Goal: Navigation & Orientation: Find specific page/section

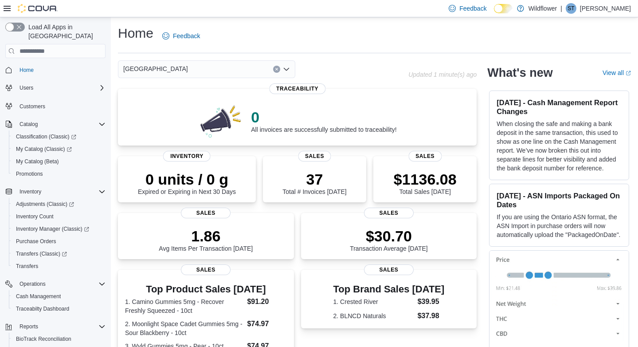
click at [287, 68] on icon "Open list of options" at bounding box center [286, 69] width 7 height 7
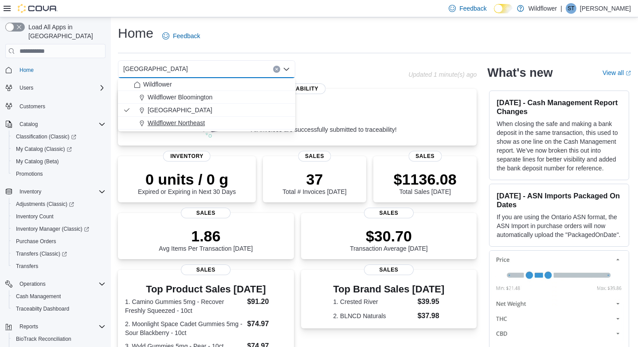
click at [268, 124] on div "Wildflower Northeast" at bounding box center [212, 122] width 156 height 9
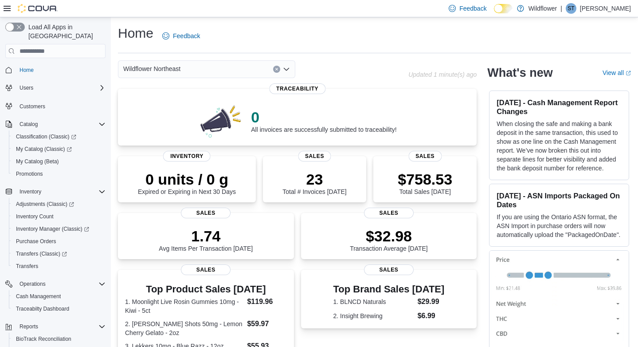
click at [288, 68] on icon "Open list of options" at bounding box center [286, 69] width 7 height 7
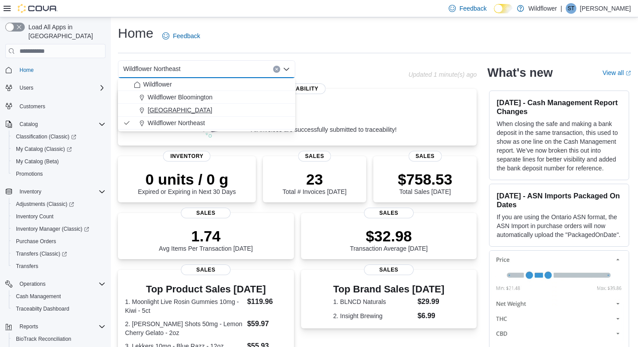
click at [265, 113] on div "[GEOGRAPHIC_DATA]" at bounding box center [212, 110] width 156 height 9
